Goal: Information Seeking & Learning: Learn about a topic

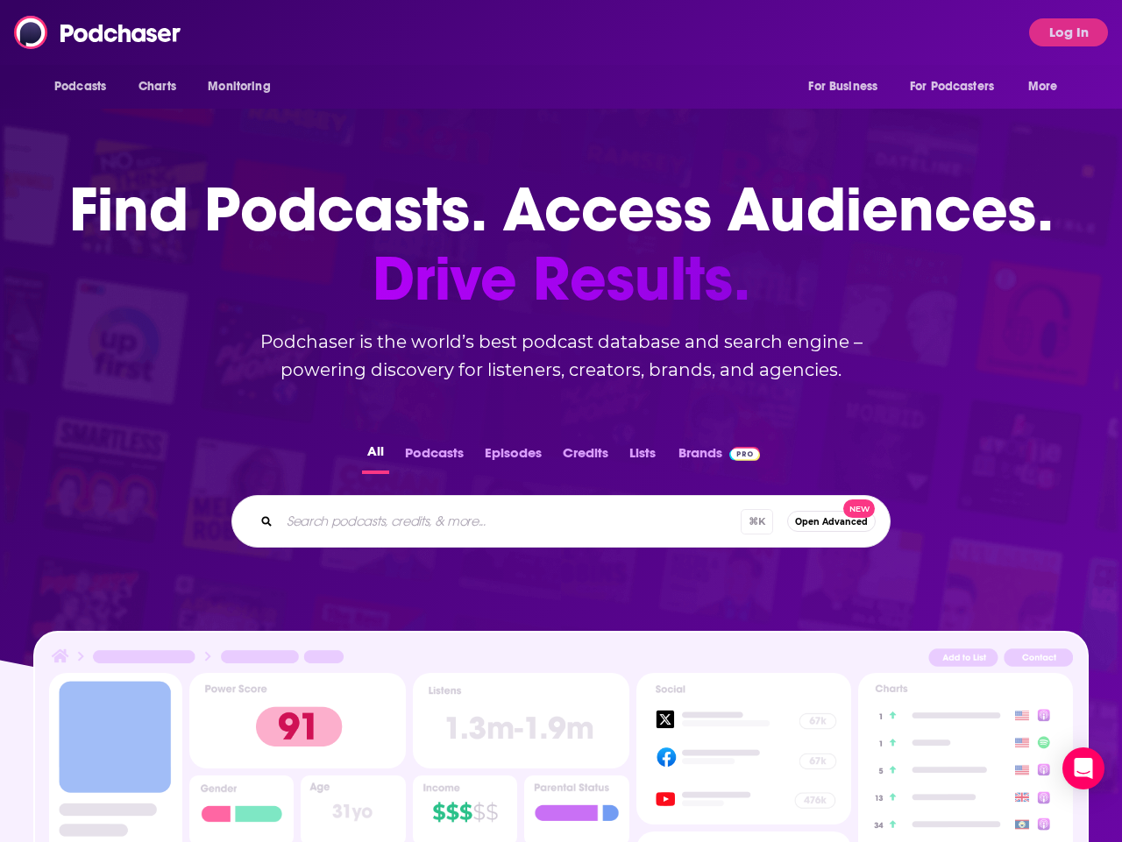
click at [379, 521] on input "Search podcasts, credits, & more..." at bounding box center [510, 521] width 461 height 28
type input "the every girl"
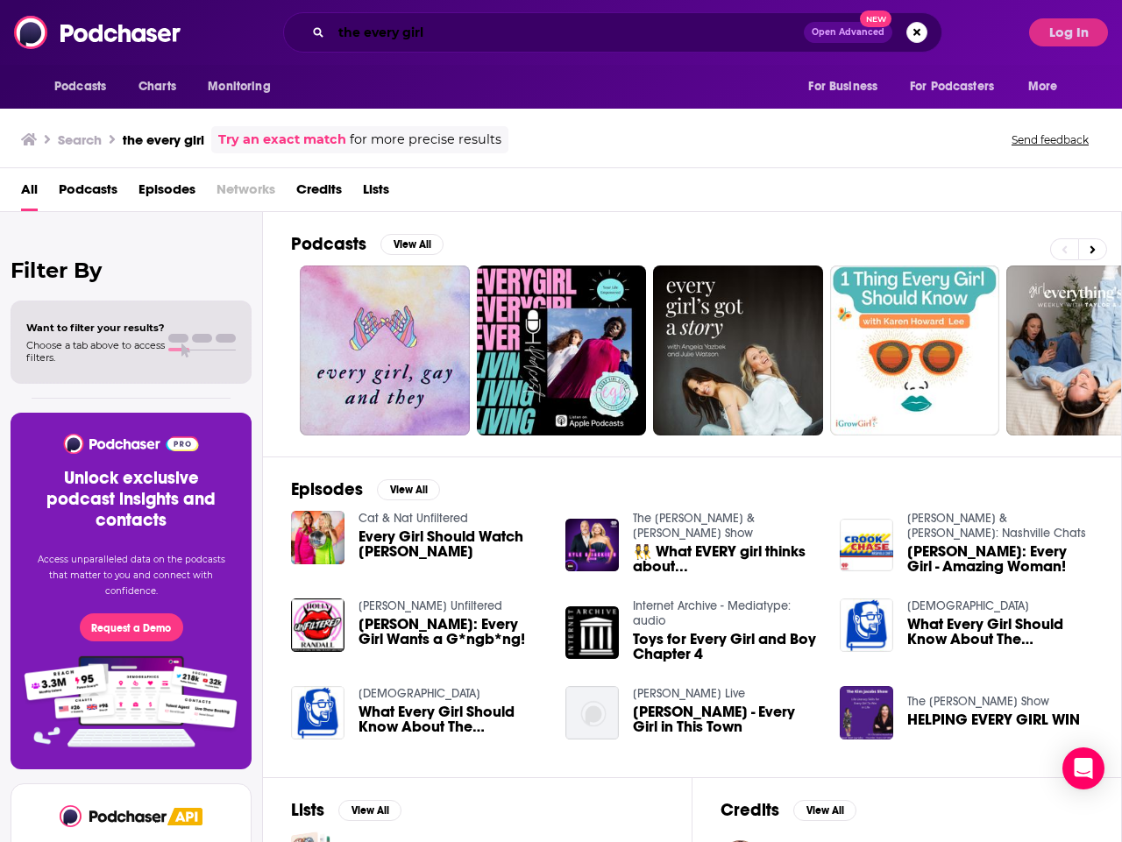
click at [406, 29] on input "the every girl" at bounding box center [567, 32] width 472 height 28
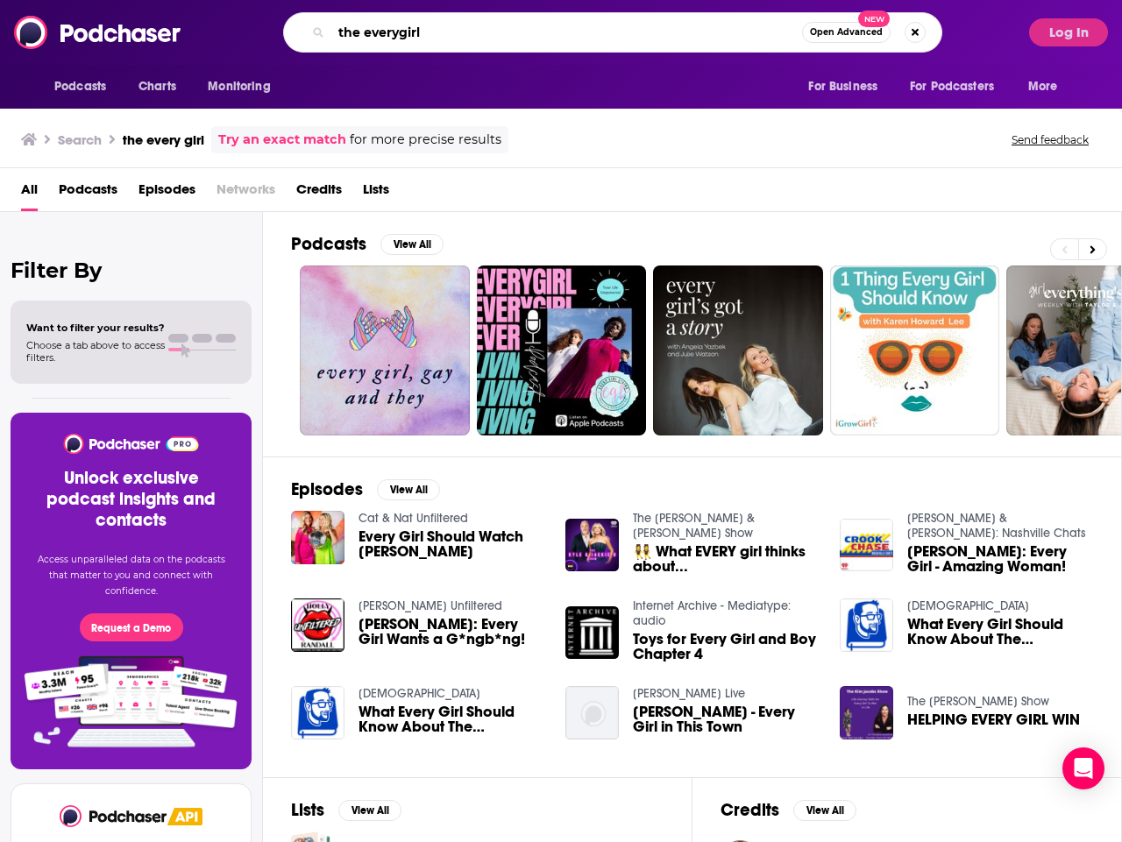
type input "the everygirl"
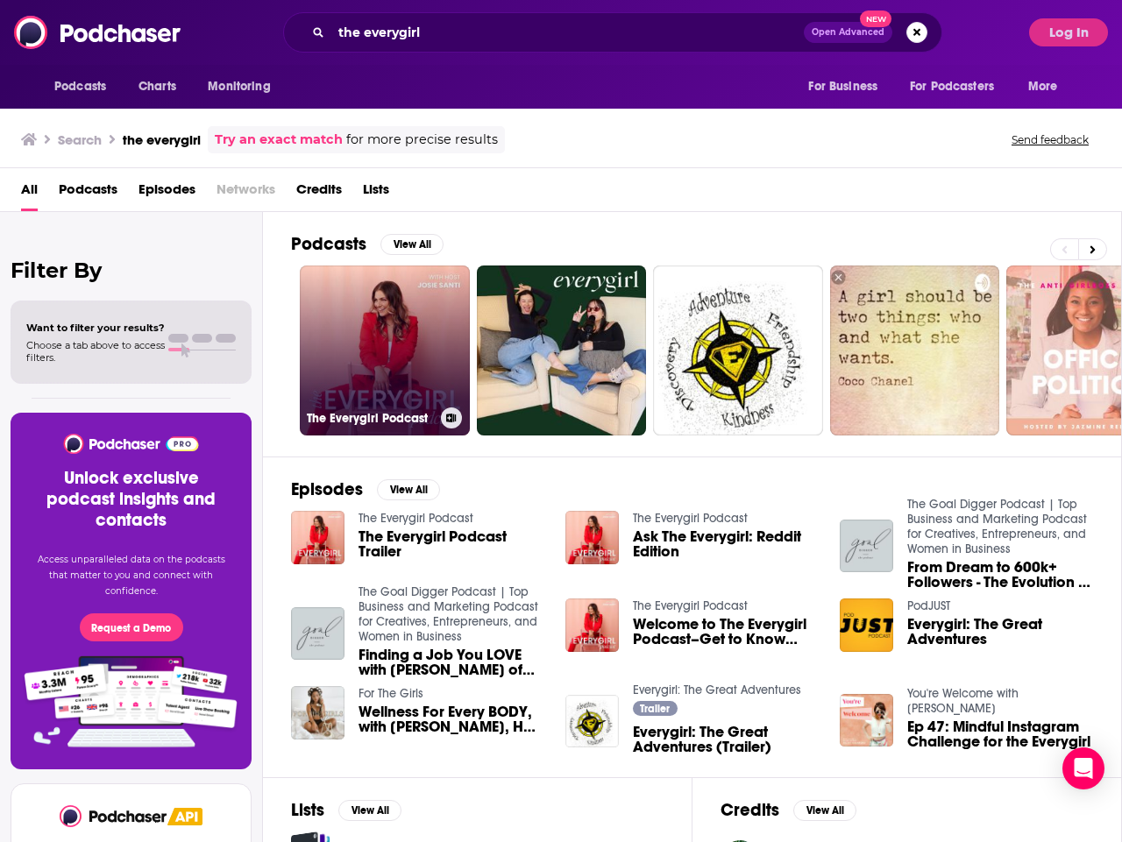
click at [376, 313] on link "The Everygirl Podcast" at bounding box center [385, 351] width 170 height 170
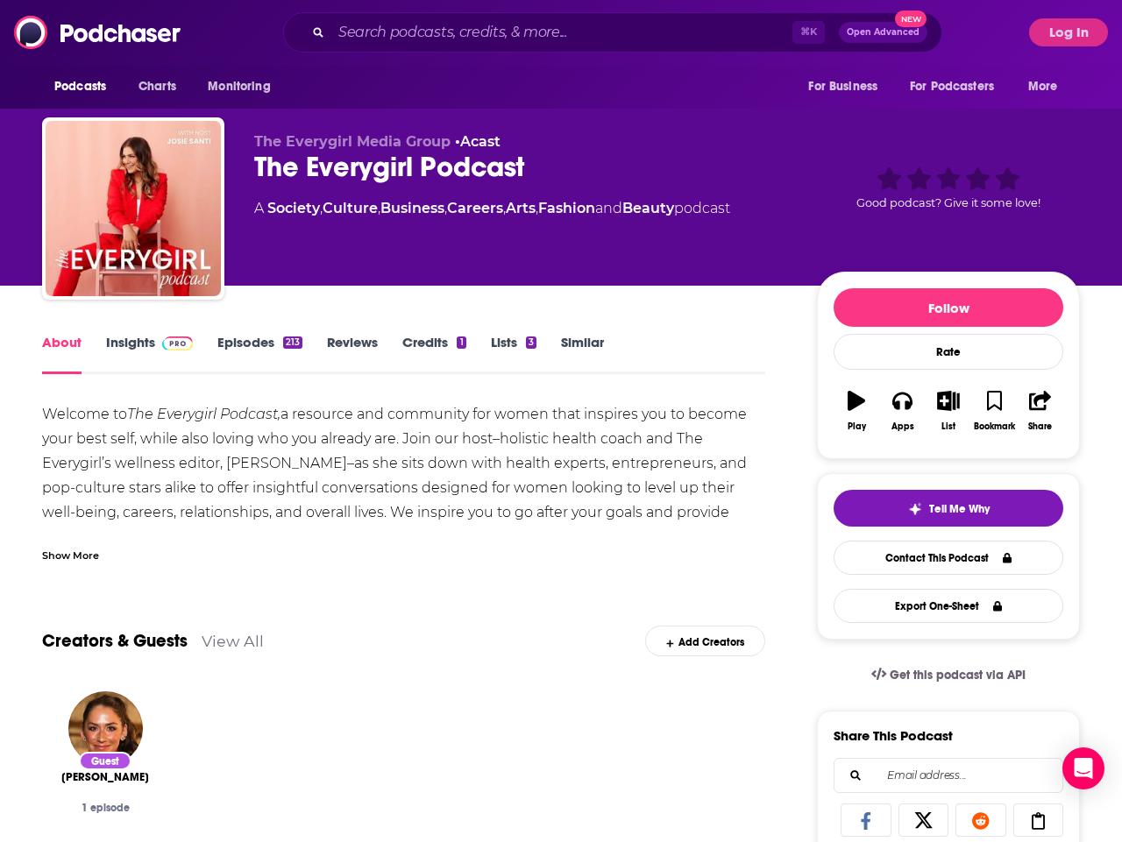
click at [126, 331] on div "About Insights Episodes 213 Reviews Credits 1 Lists 3 Similar" at bounding box center [403, 352] width 723 height 43
click at [139, 340] on link "Insights" at bounding box center [149, 354] width 87 height 40
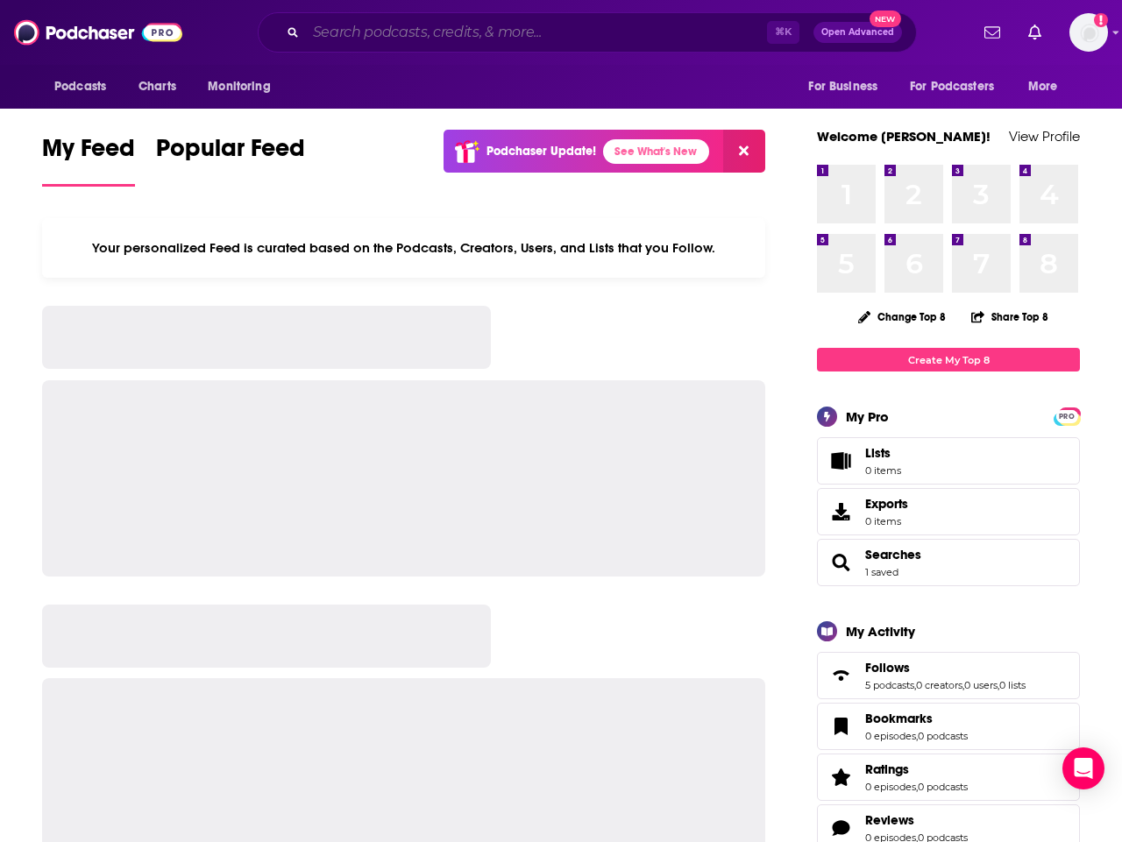
click at [378, 29] on input "Search podcasts, credits, & more..." at bounding box center [536, 32] width 461 height 28
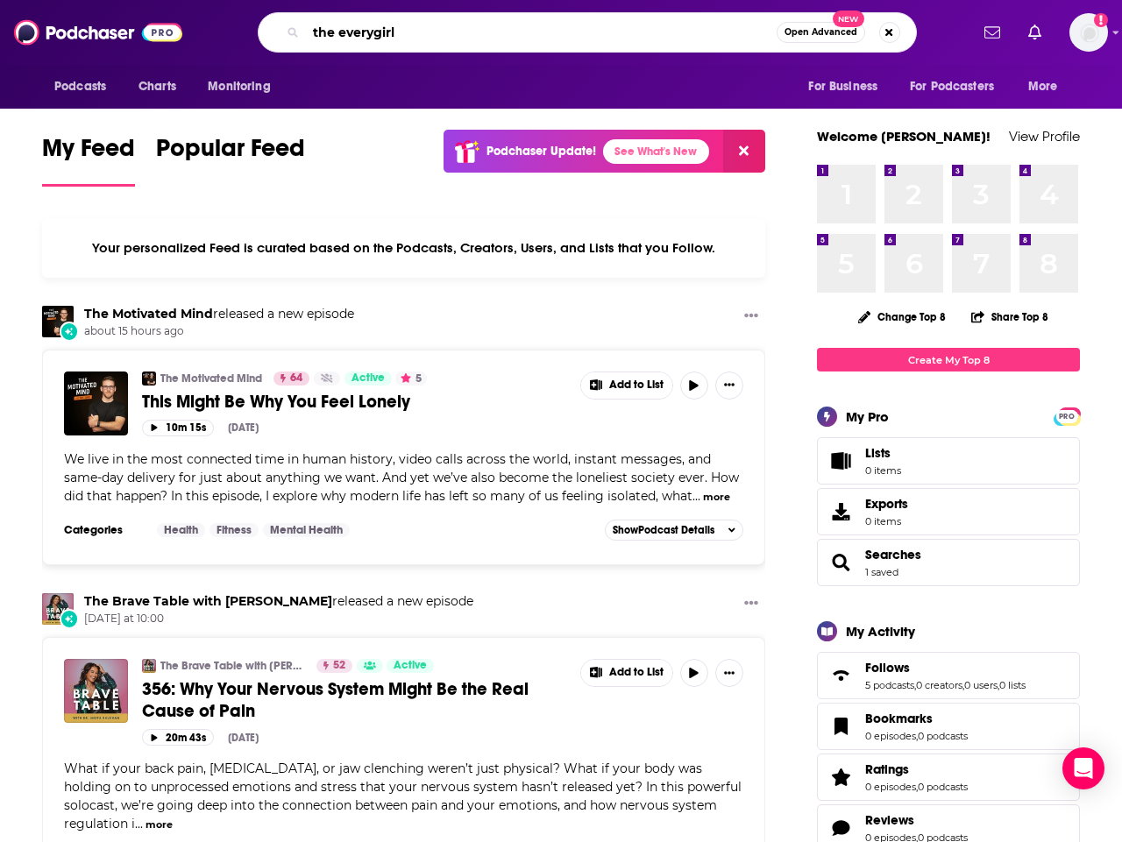
type input "the everygirl"
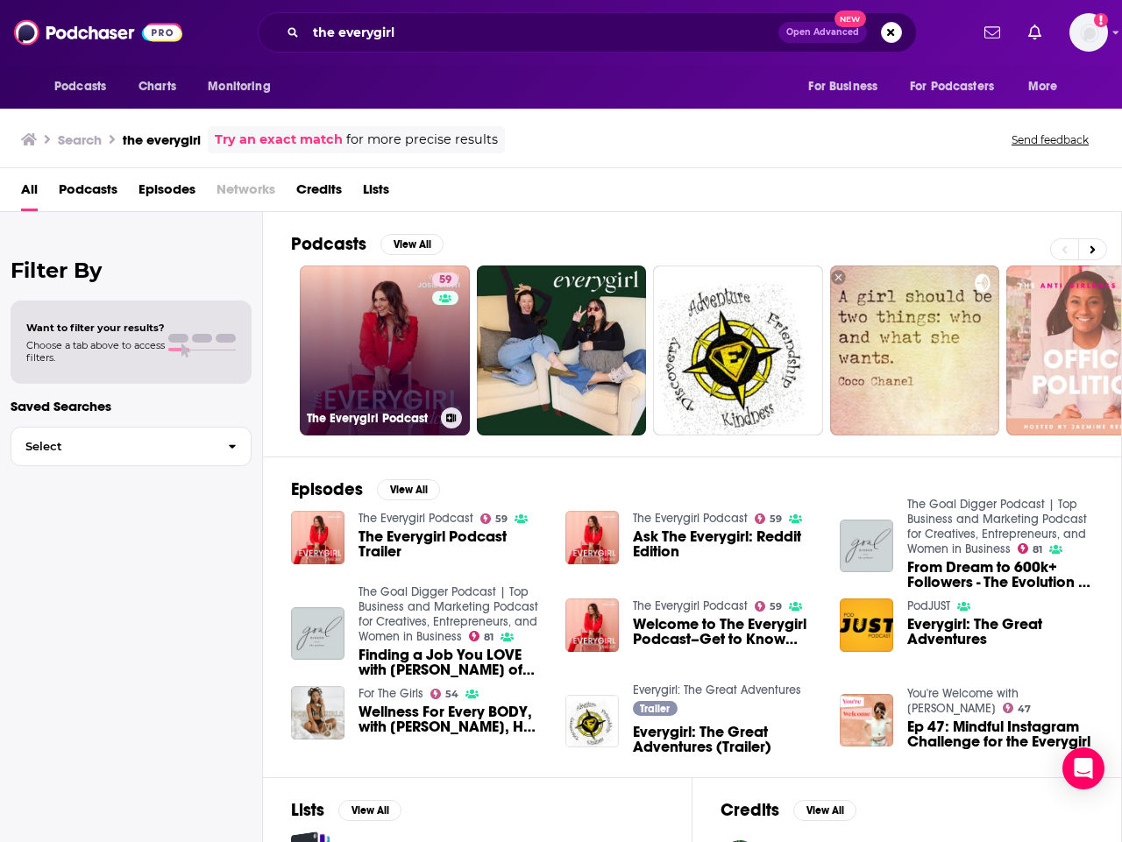
click at [367, 309] on link "59 The Everygirl Podcast" at bounding box center [385, 351] width 170 height 170
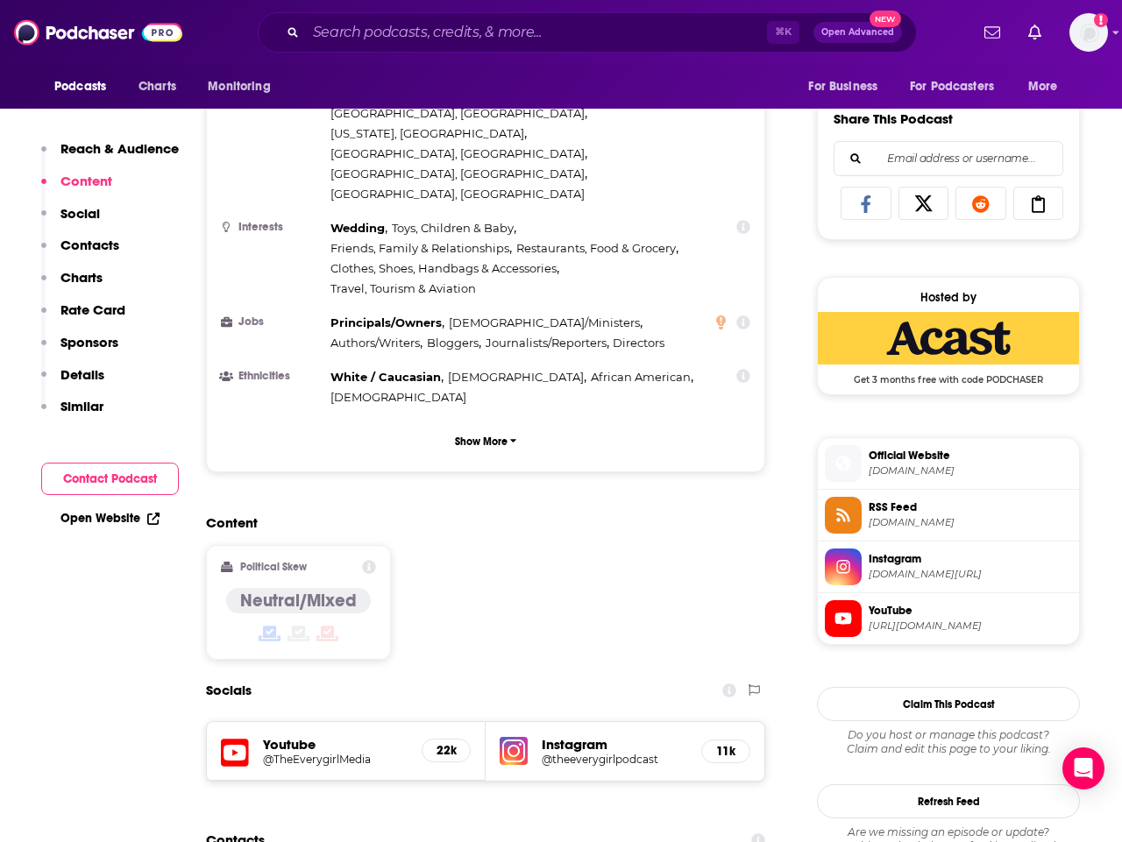
scroll to position [1389, 0]
